Goal: Task Accomplishment & Management: Manage account settings

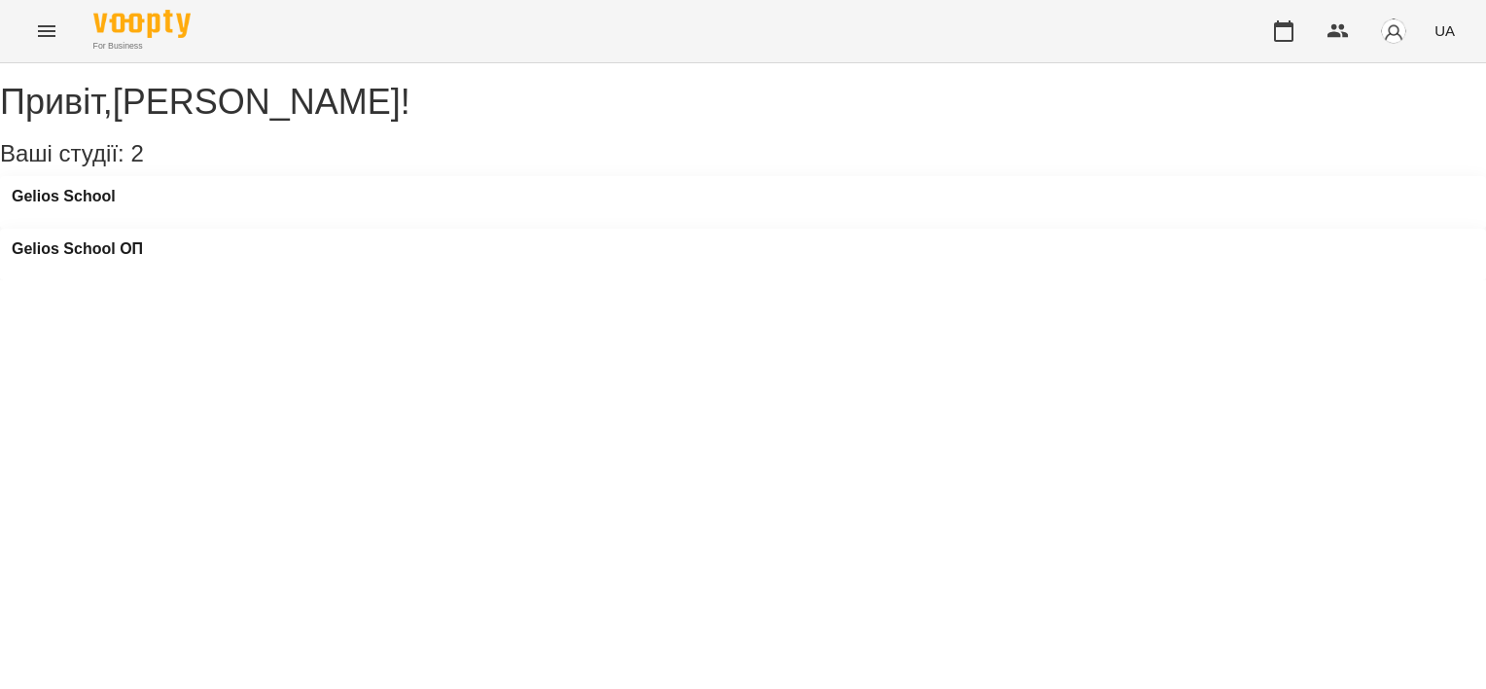
click at [143, 240] on div "Gelios School ОП" at bounding box center [77, 254] width 131 height 29
click at [143, 240] on h3 "Gelios School ОП" at bounding box center [77, 249] width 131 height 18
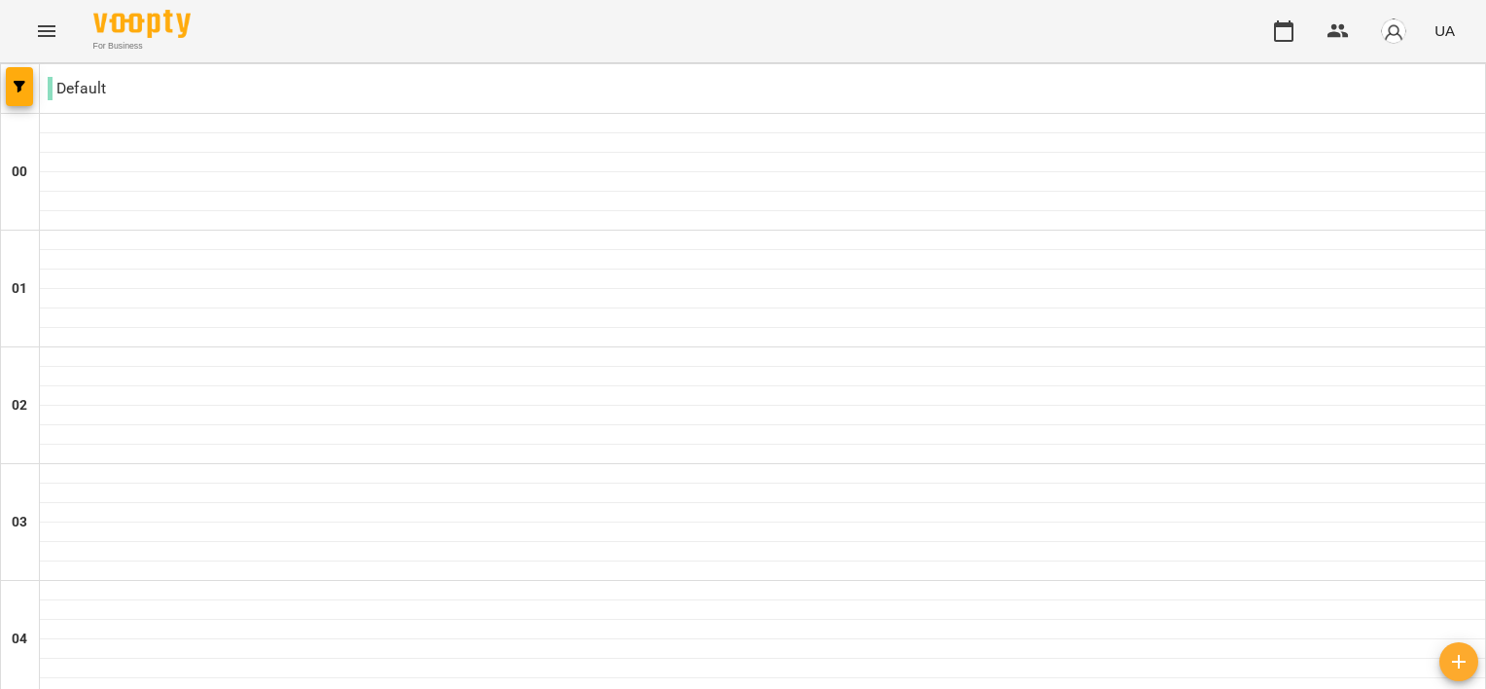
click at [48, 21] on icon "Menu" at bounding box center [46, 30] width 23 height 23
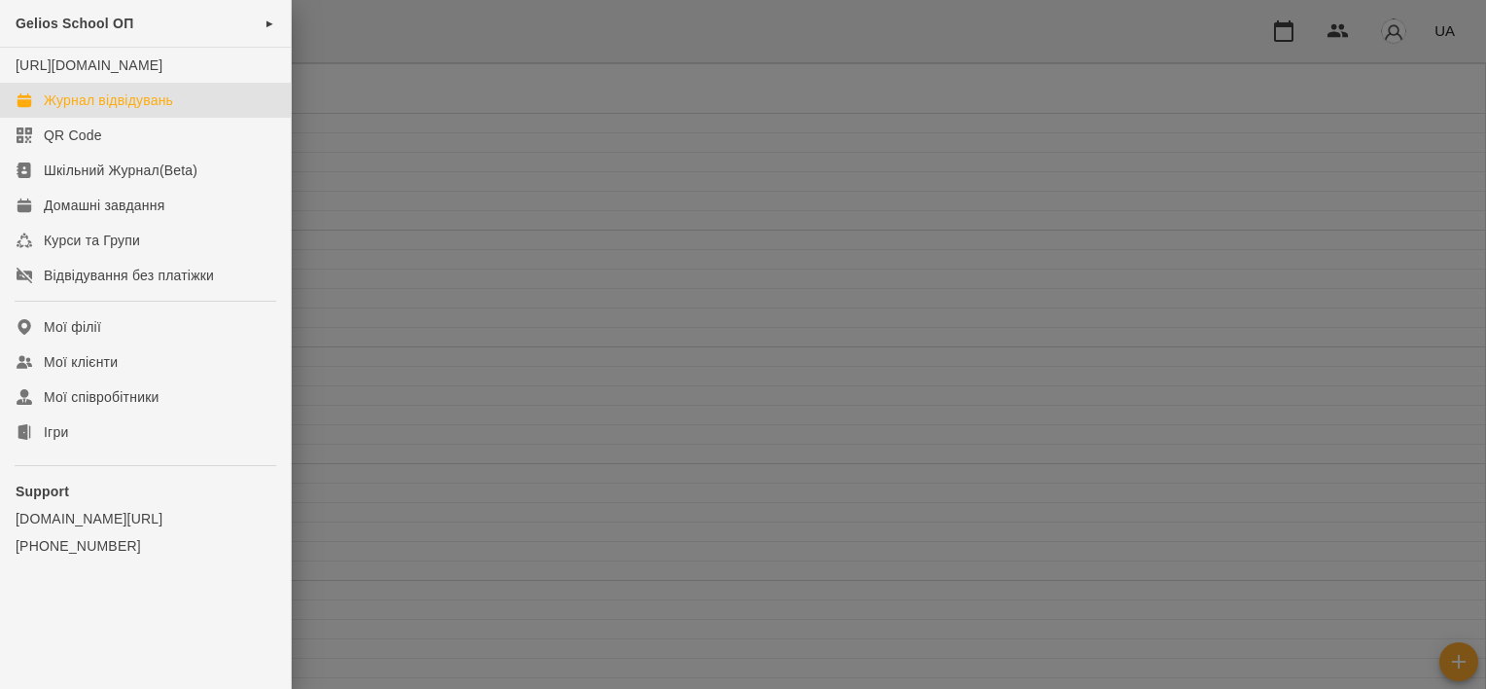
click at [444, 370] on div at bounding box center [743, 344] width 1486 height 689
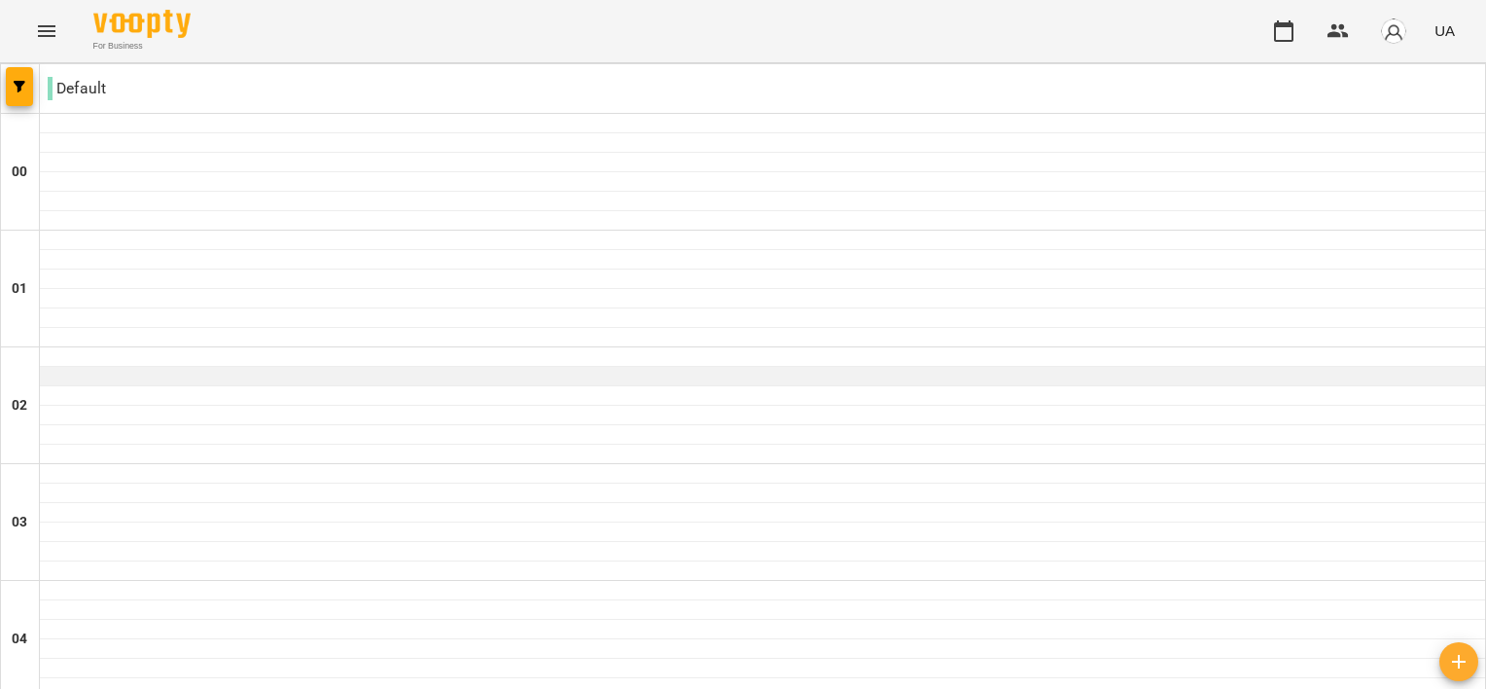
click at [443, 385] on div at bounding box center [762, 385] width 1445 height 1
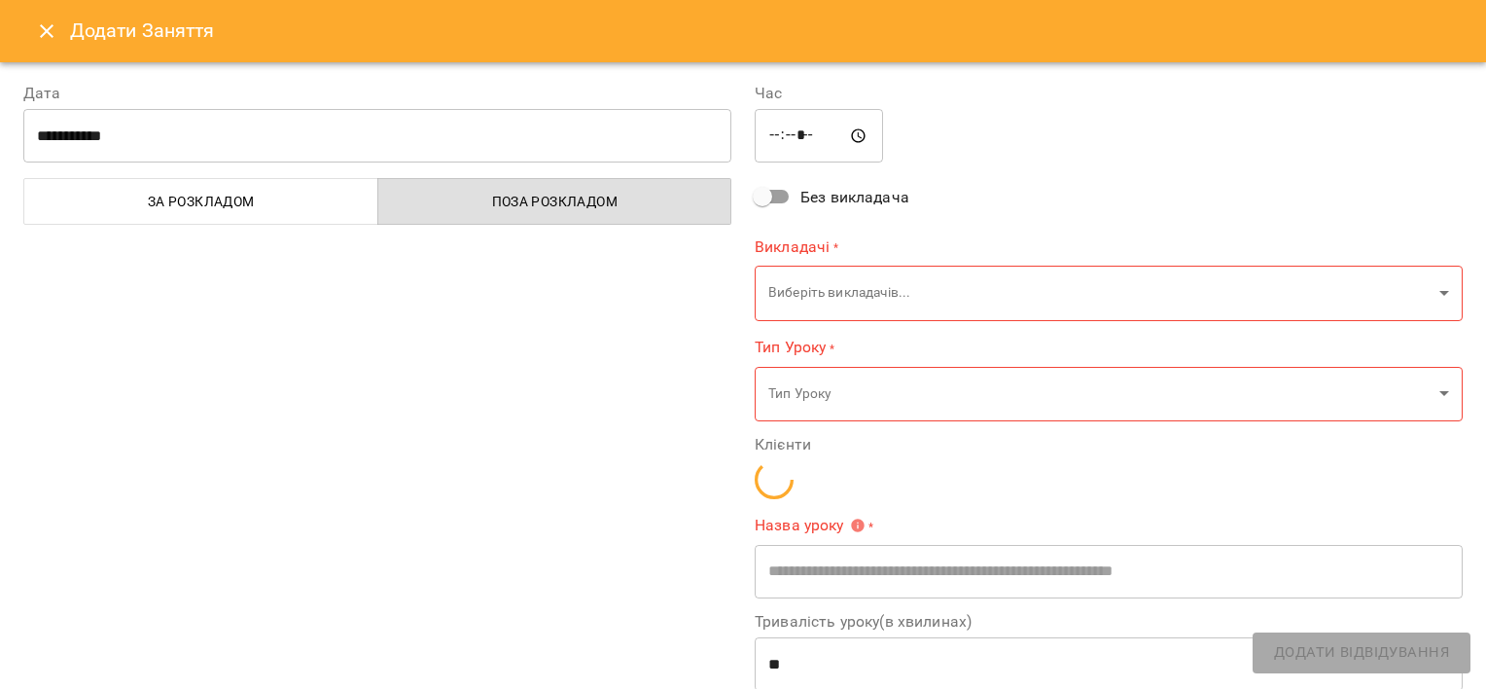
type input "**********"
